Goal: Find contact information: Find contact information

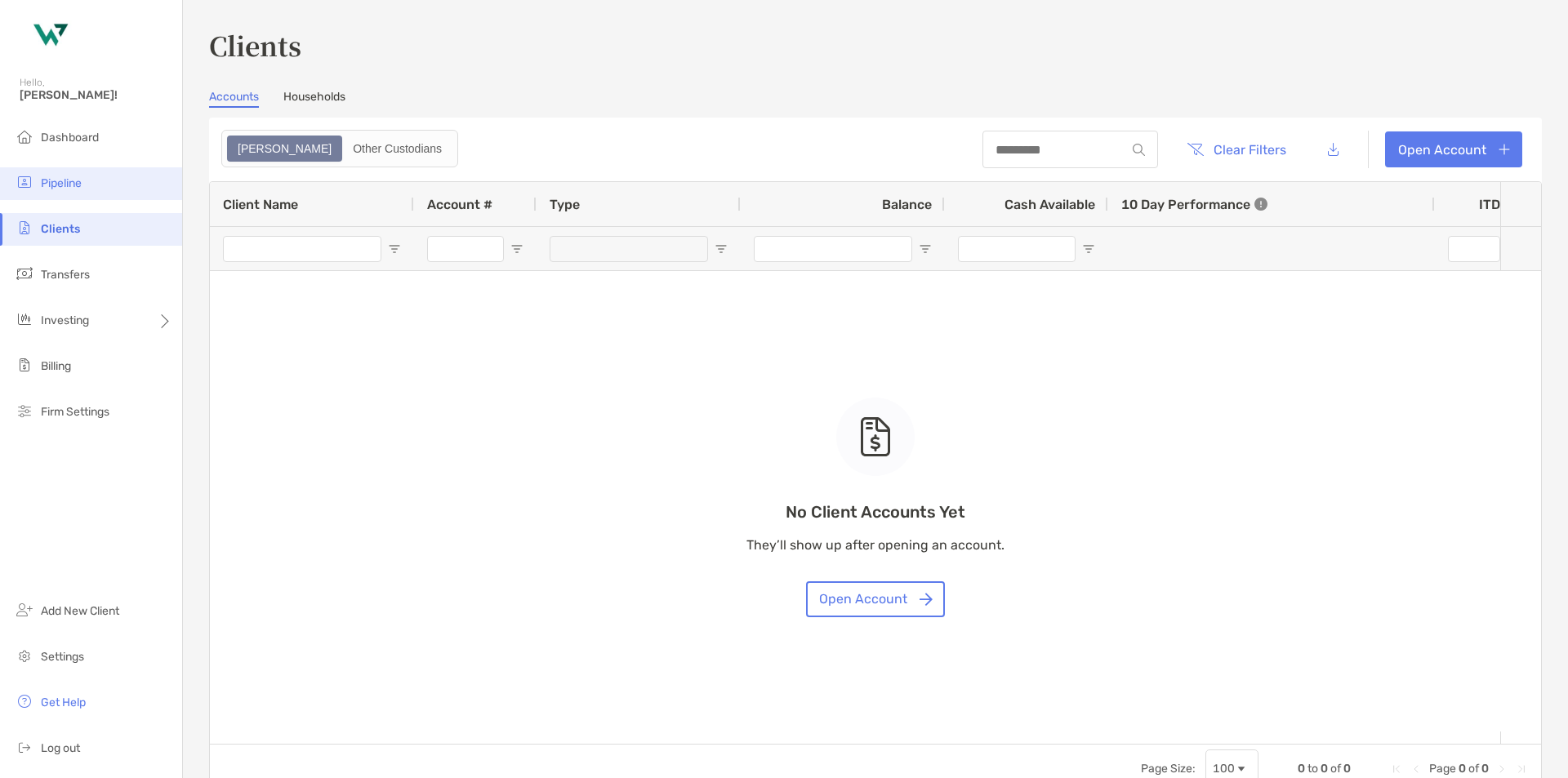
click at [68, 190] on li "Pipeline" at bounding box center [91, 183] width 182 height 32
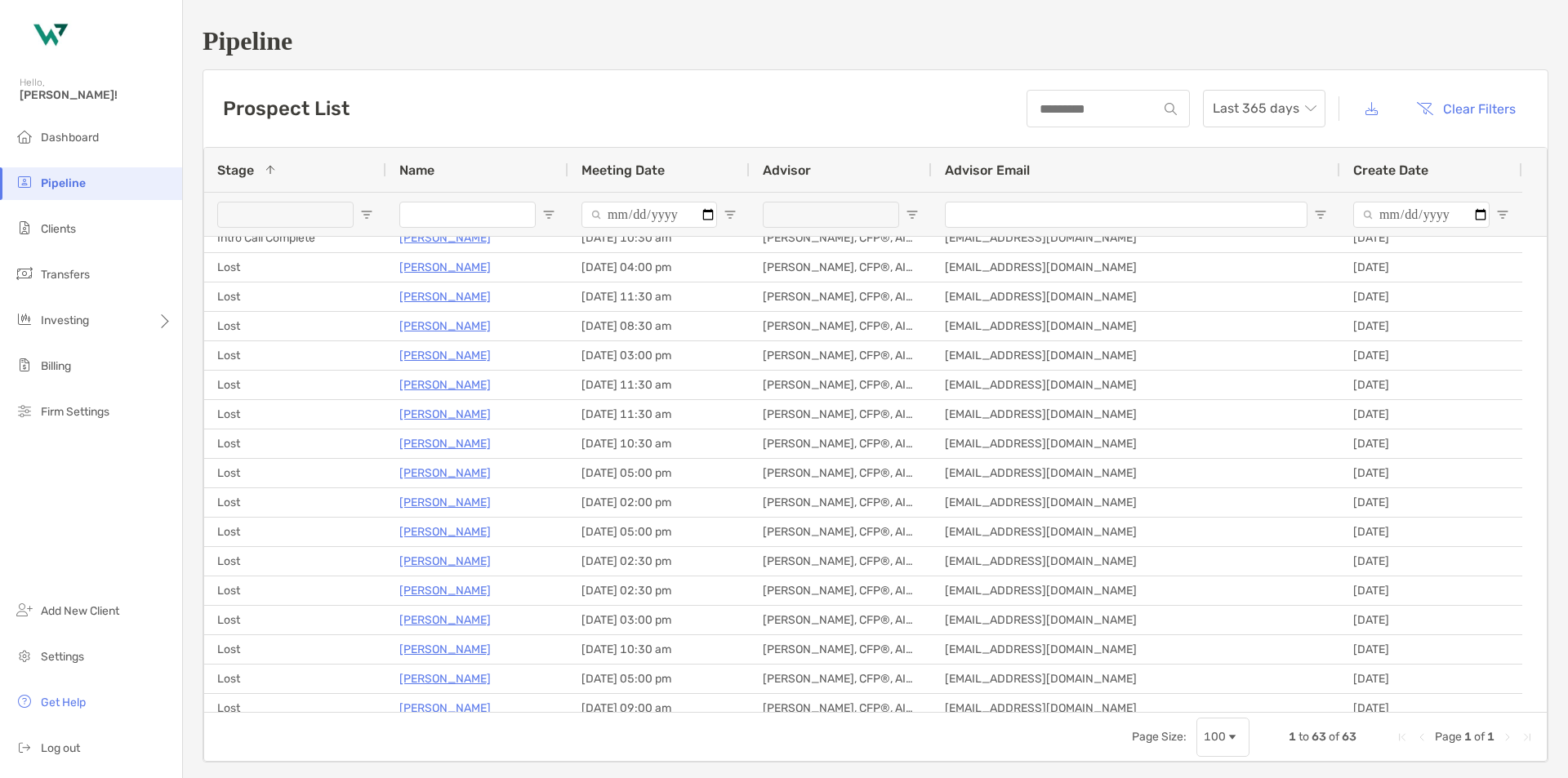
scroll to position [1061, 0]
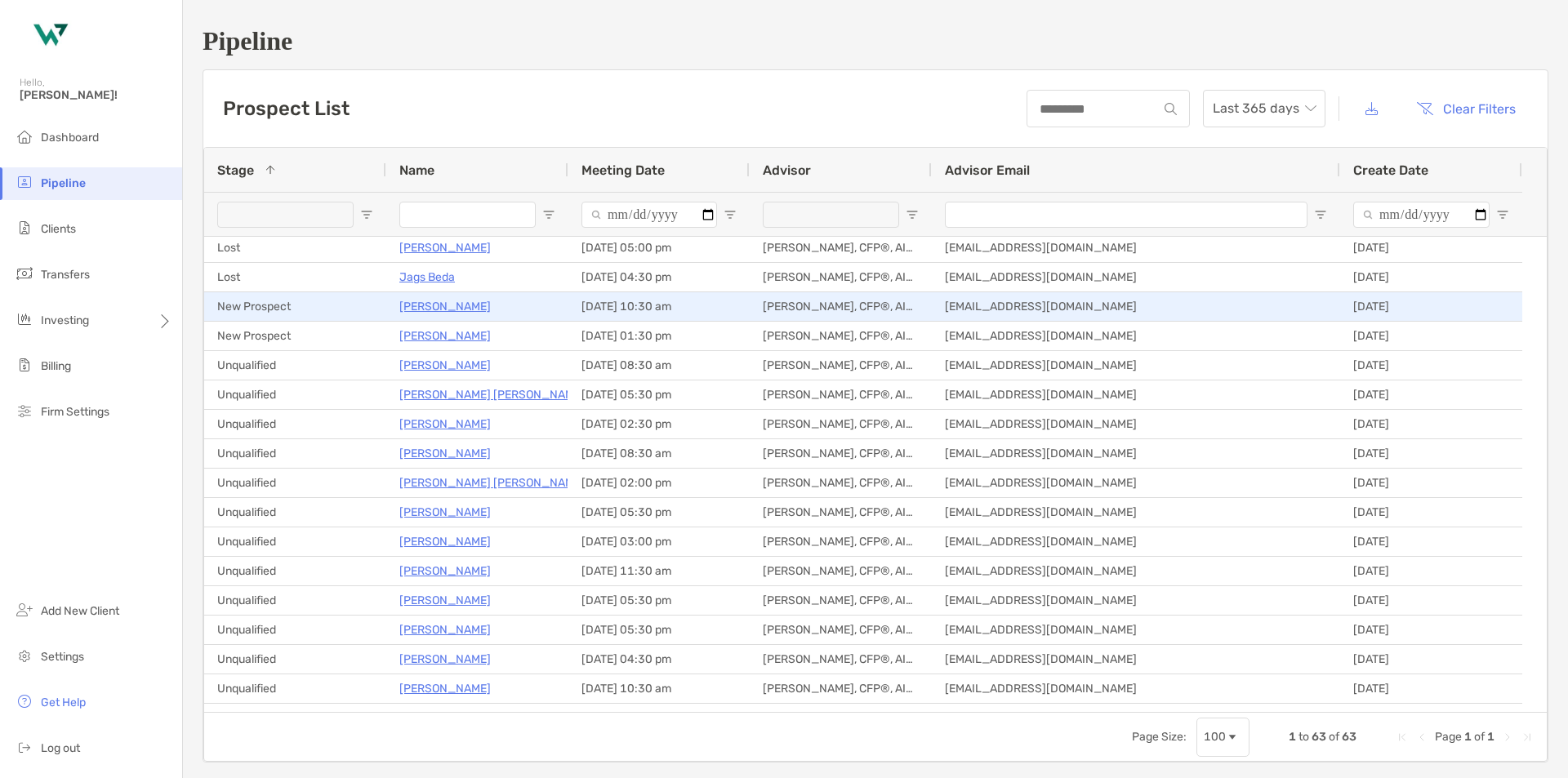
click at [426, 307] on p "[PERSON_NAME]" at bounding box center [445, 307] width 92 height 20
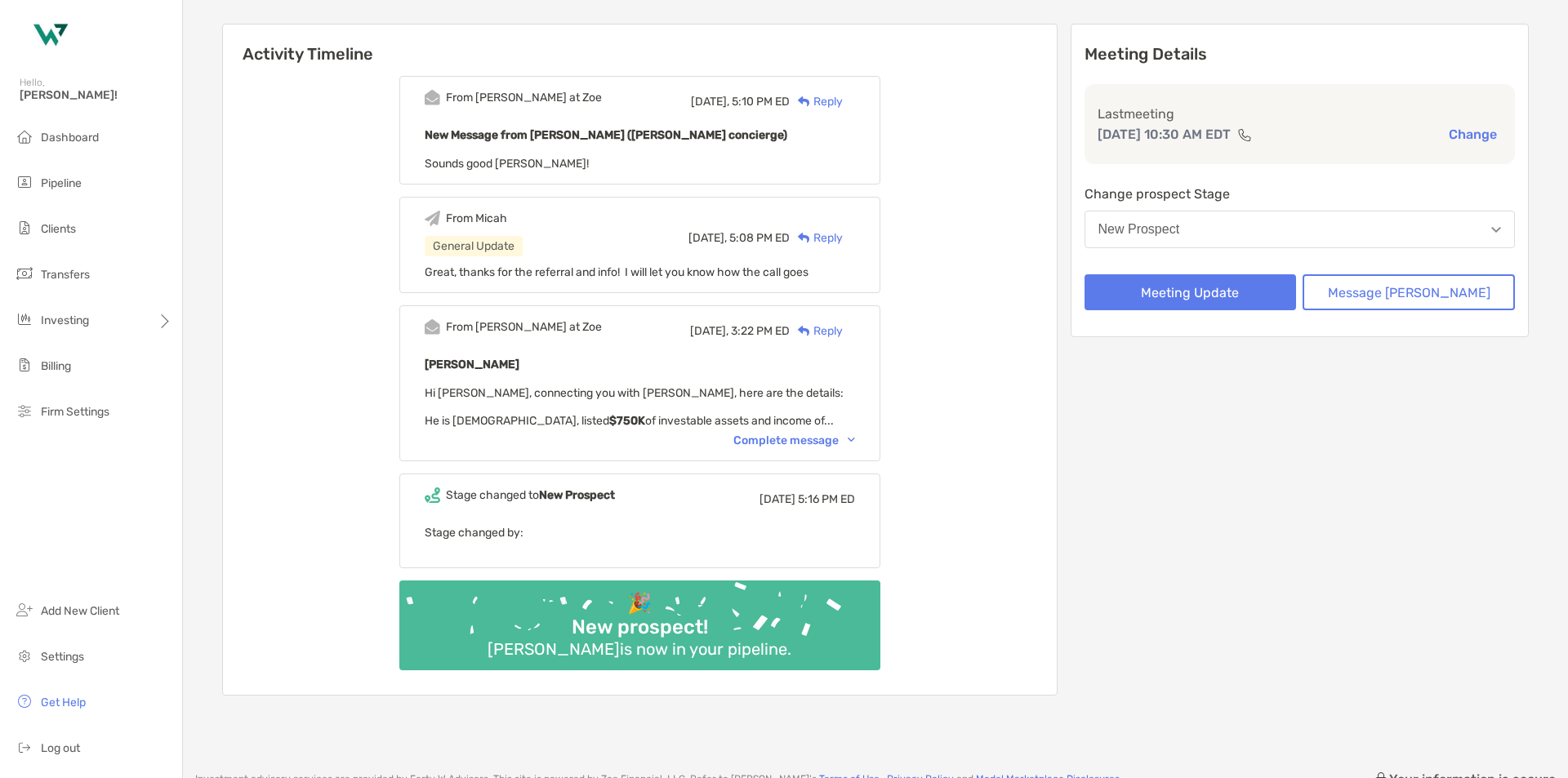
scroll to position [163, 0]
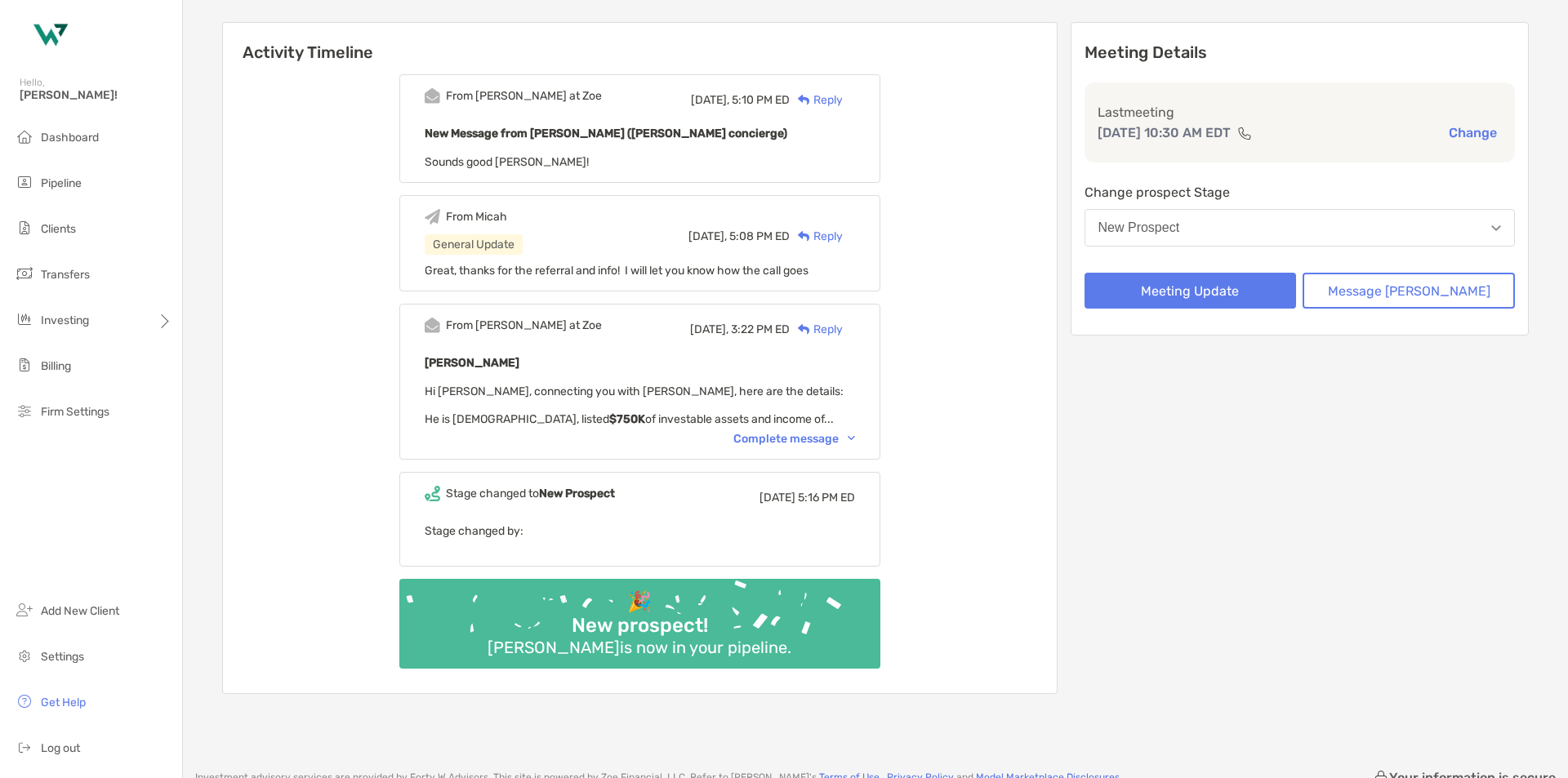
click at [814, 443] on div "Complete message" at bounding box center [793, 438] width 121 height 14
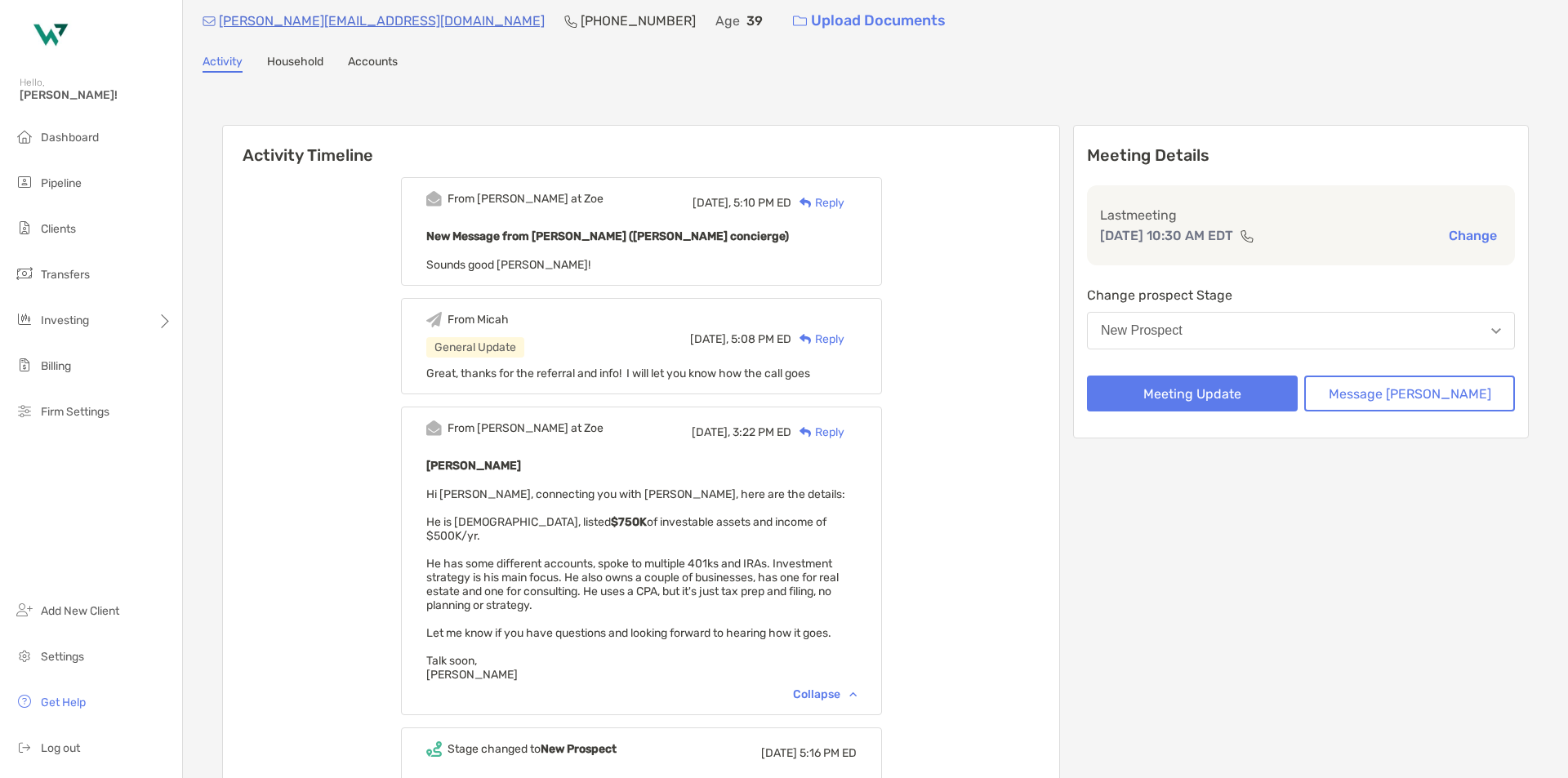
scroll to position [0, 0]
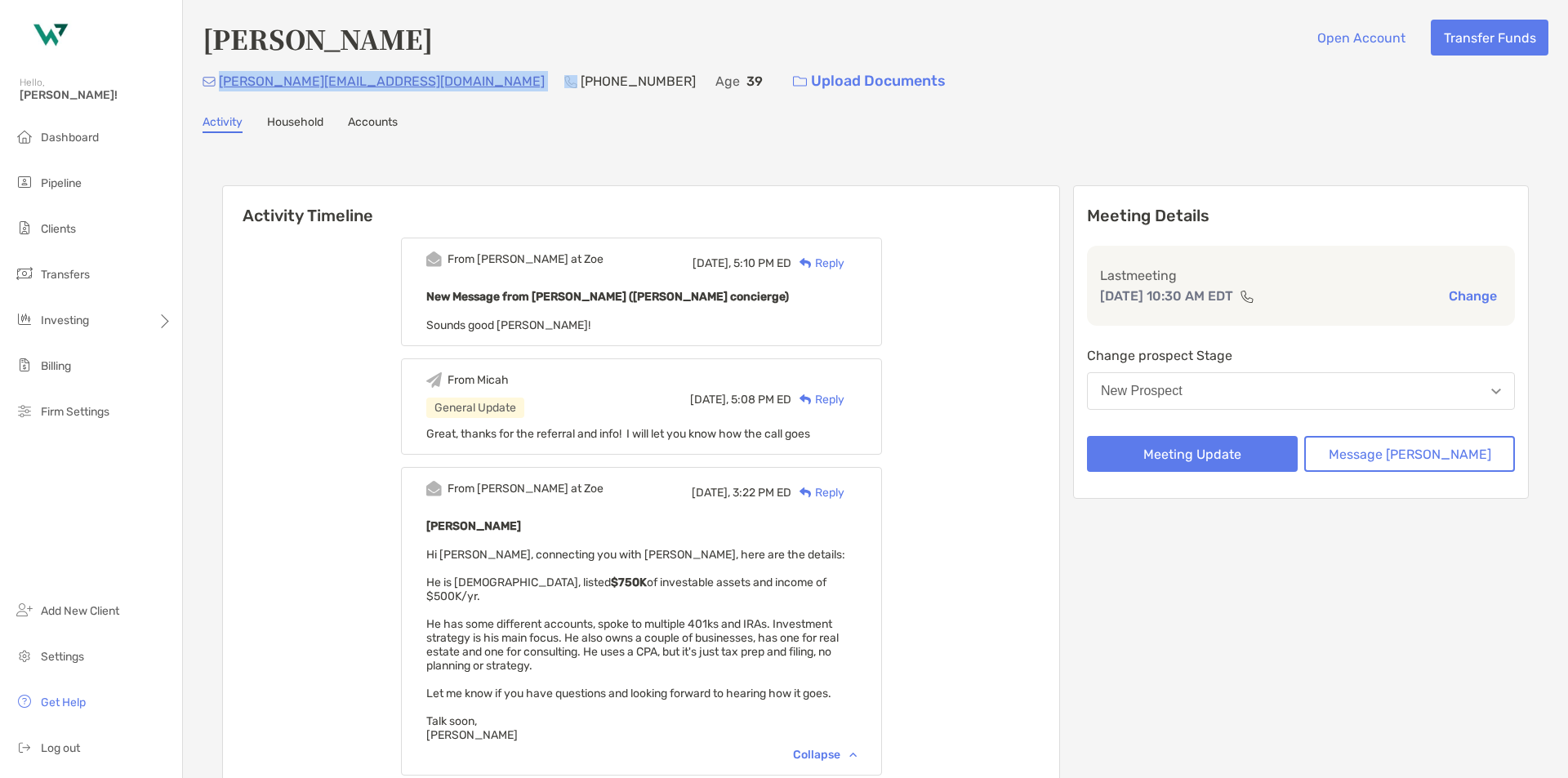
drag, startPoint x: 392, startPoint y: 81, endPoint x: 221, endPoint y: 86, distance: 171.1
click at [221, 86] on div "[PERSON_NAME][EMAIL_ADDRESS][DOMAIN_NAME] [PHONE_NUMBER] Age [DEMOGRAPHIC_DATA]…" at bounding box center [876, 82] width 1346 height 35
copy p "[PERSON_NAME][EMAIL_ADDRESS][DOMAIN_NAME]"
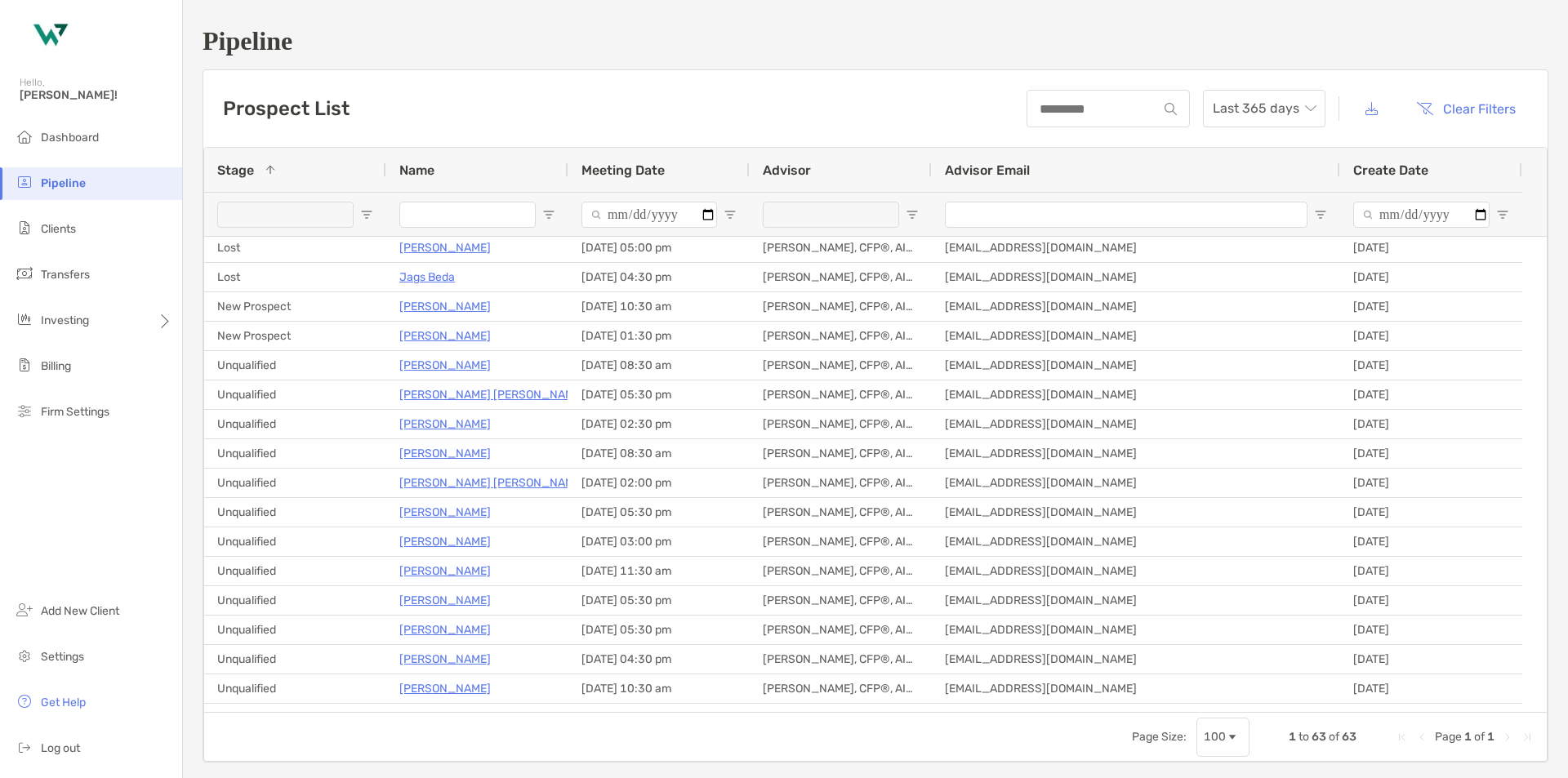
scroll to position [1061, 0]
